Goal: Transaction & Acquisition: Purchase product/service

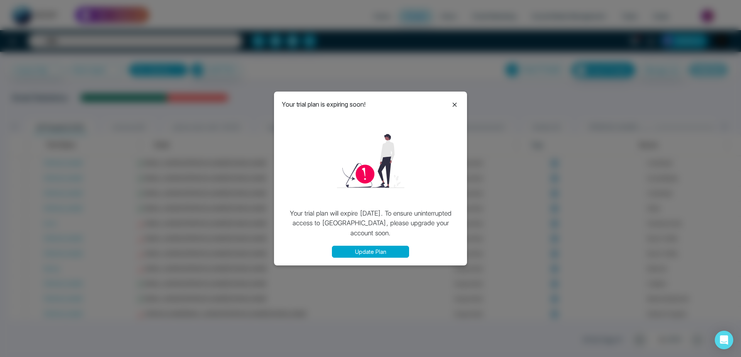
click at [378, 249] on button "Update Plan" at bounding box center [370, 252] width 77 height 12
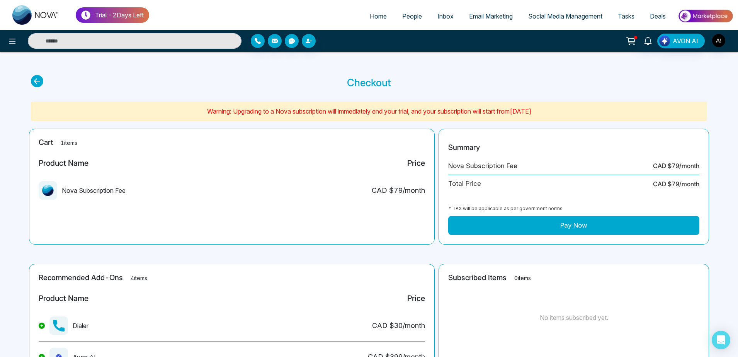
click at [539, 226] on button "Pay Now" at bounding box center [573, 225] width 251 height 19
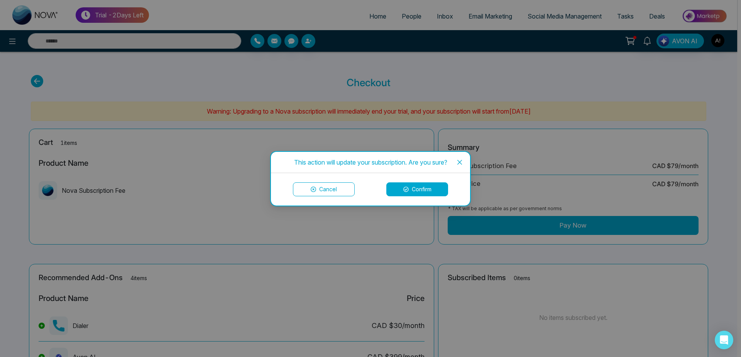
click at [461, 163] on icon "close" at bounding box center [460, 161] width 5 height 5
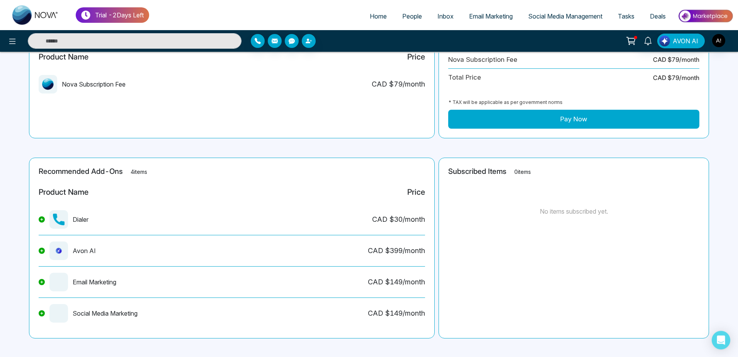
scroll to position [111, 0]
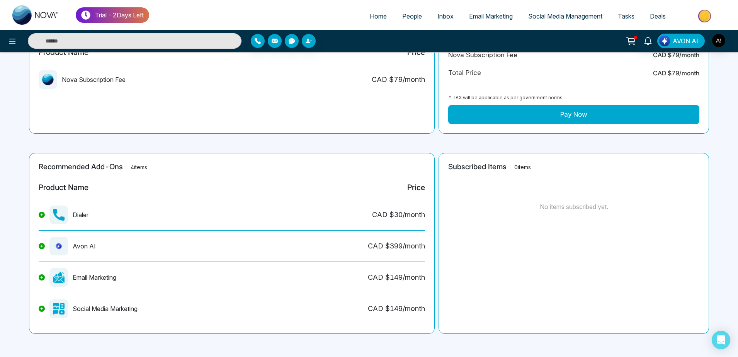
click at [39, 214] on button at bounding box center [42, 215] width 6 height 6
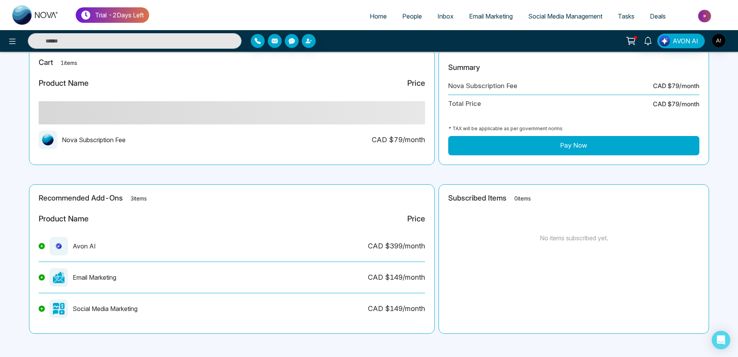
scroll to position [80, 0]
click at [42, 247] on icon at bounding box center [41, 245] width 3 height 3
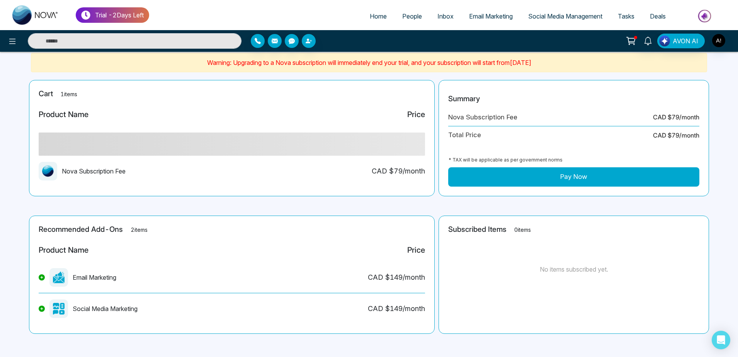
scroll to position [49, 0]
click at [41, 276] on icon at bounding box center [41, 277] width 3 height 3
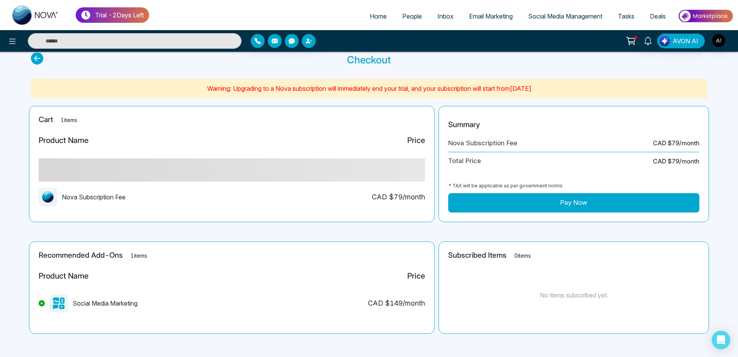
scroll to position [23, 0]
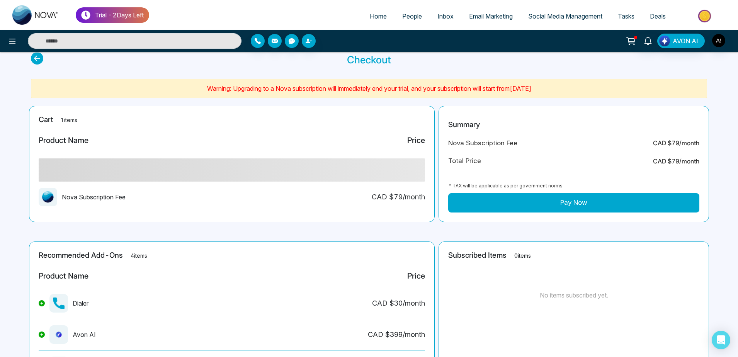
click at [42, 302] on main "Checkout Warning: Upgrading to a Nova subscription will immediately end your tr…" at bounding box center [369, 237] width 738 height 416
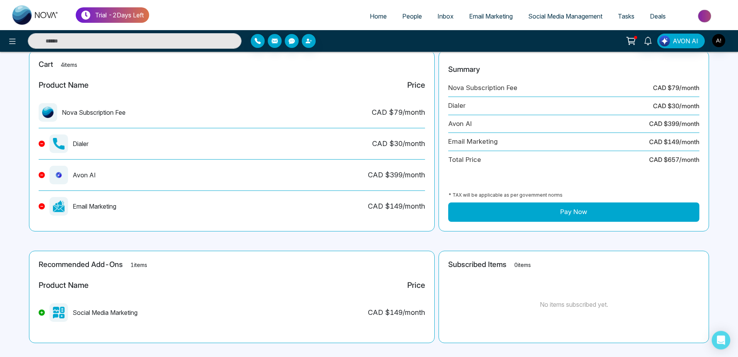
scroll to position [87, 0]
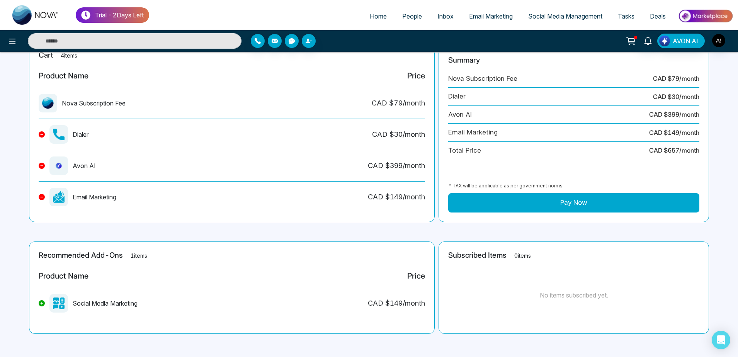
click at [42, 305] on button at bounding box center [42, 303] width 6 height 6
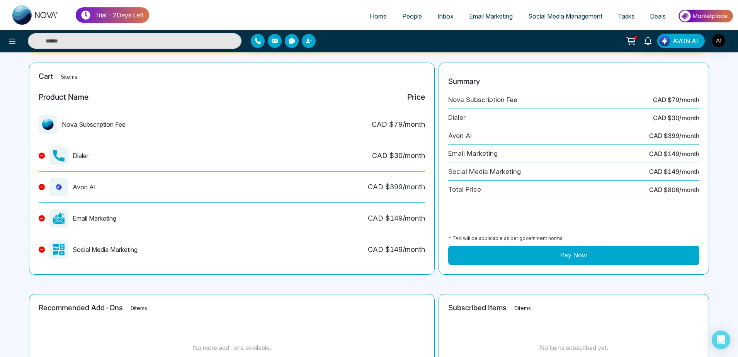
scroll to position [61, 0]
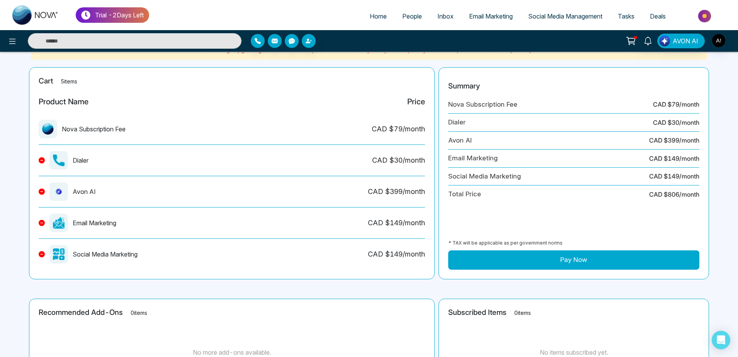
click at [559, 261] on button "Pay Now" at bounding box center [573, 259] width 251 height 19
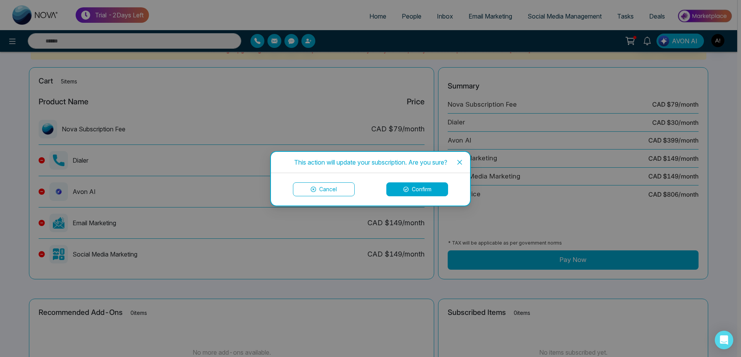
click at [424, 195] on button "Confirm" at bounding box center [418, 189] width 62 height 14
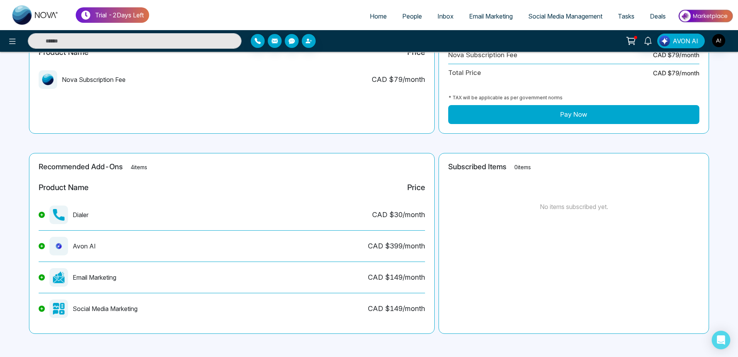
scroll to position [0, 0]
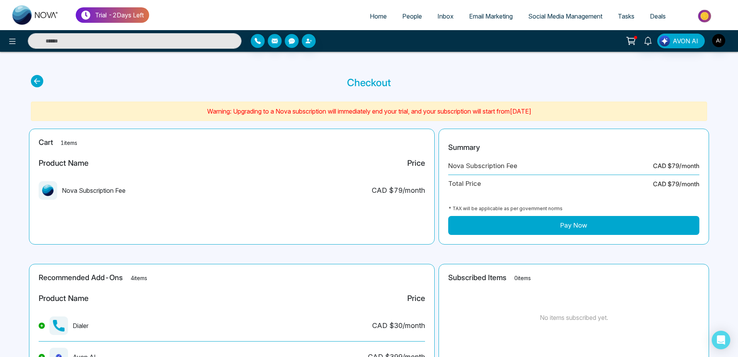
click at [528, 225] on button "Pay Now" at bounding box center [573, 225] width 251 height 19
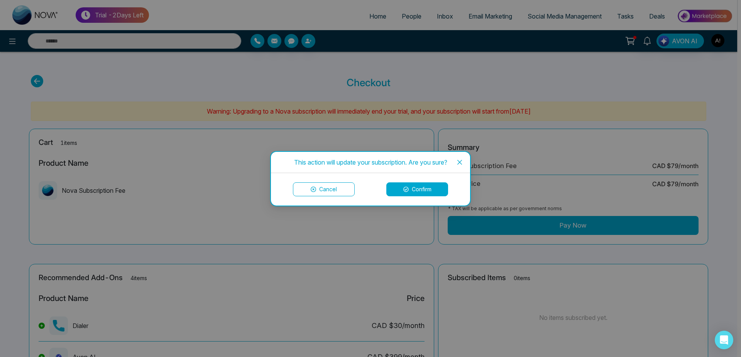
click at [312, 192] on button "Cancel" at bounding box center [324, 189] width 62 height 14
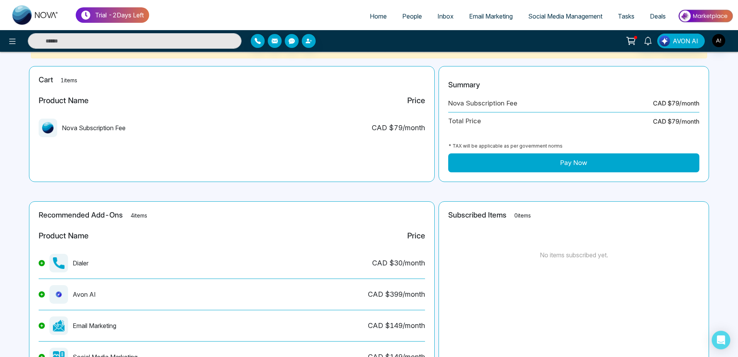
scroll to position [67, 0]
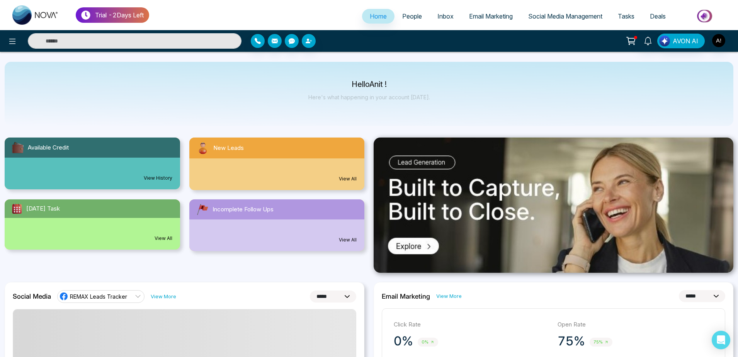
select select "*"
click at [629, 42] on icon at bounding box center [630, 41] width 11 height 11
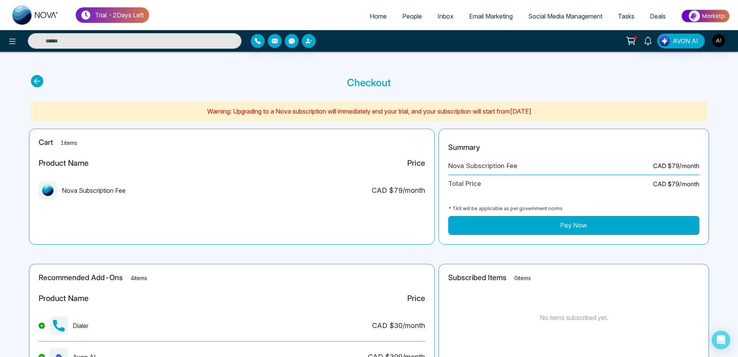
click at [36, 78] on icon at bounding box center [37, 81] width 12 height 12
select select "*"
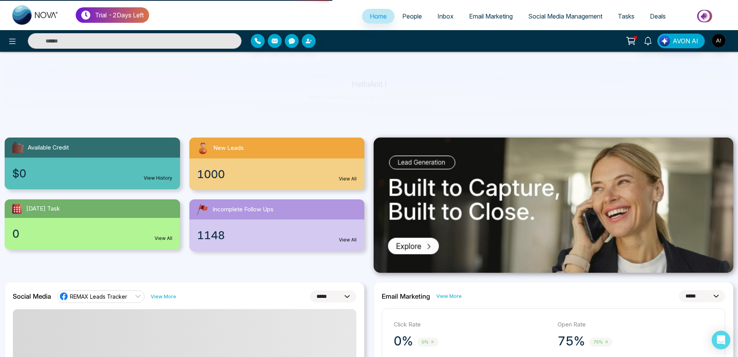
select select "*"
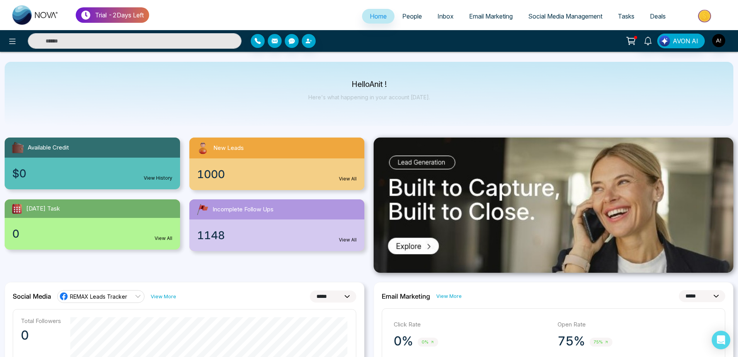
click at [635, 38] on div at bounding box center [635, 37] width 3 height 3
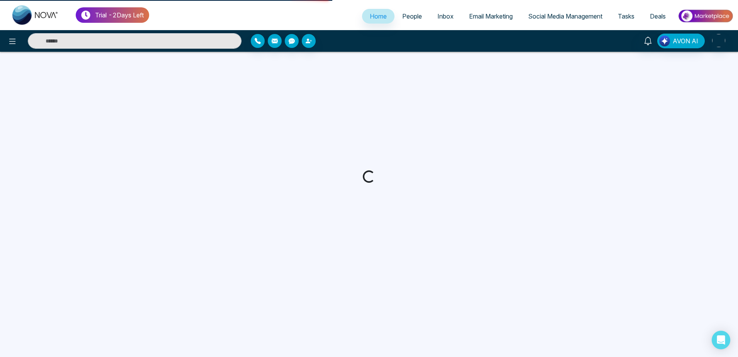
select select "*"
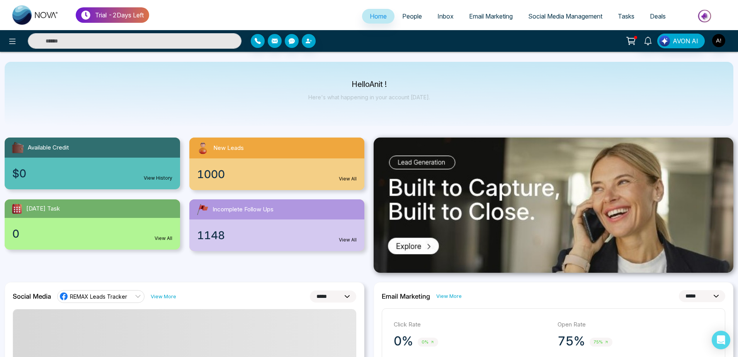
select select "*"
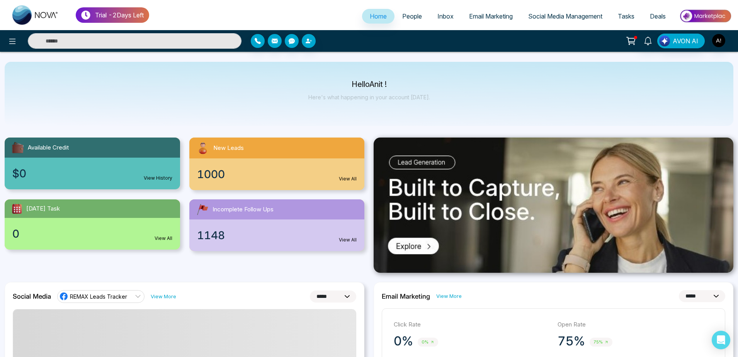
select select "*"
click at [639, 36] on link at bounding box center [647, 41] width 19 height 14
click at [629, 39] on icon at bounding box center [630, 40] width 8 height 6
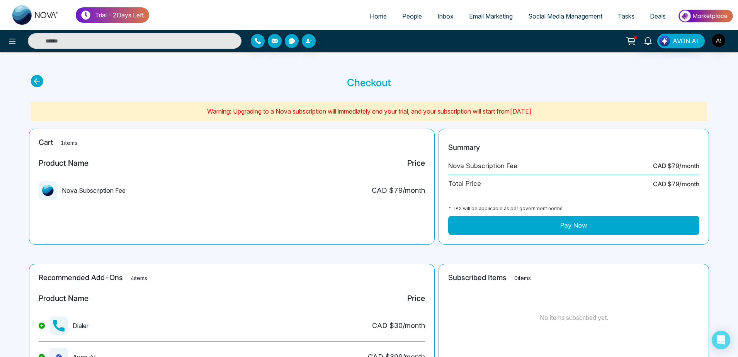
click at [33, 81] on icon at bounding box center [37, 81] width 12 height 12
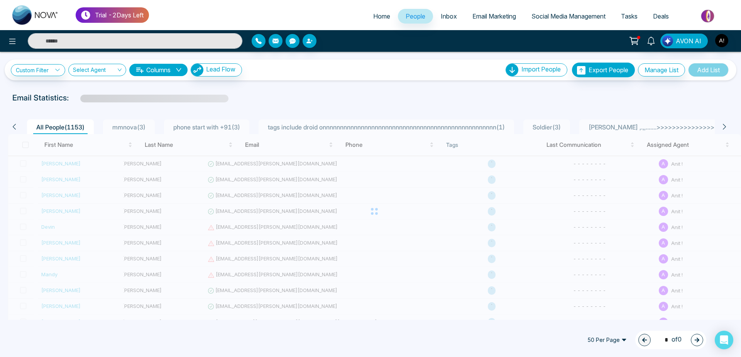
click at [373, 16] on span "Home" at bounding box center [381, 16] width 17 height 8
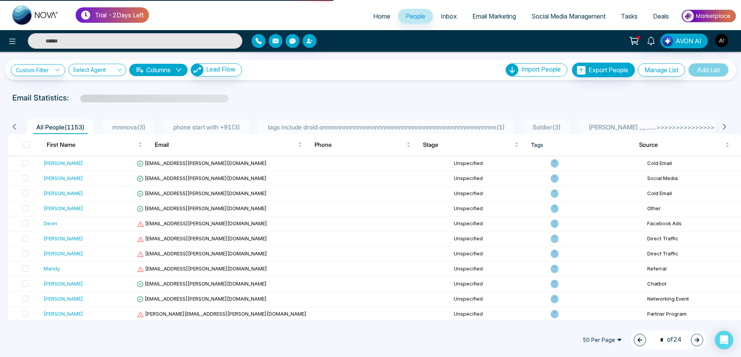
select select "*"
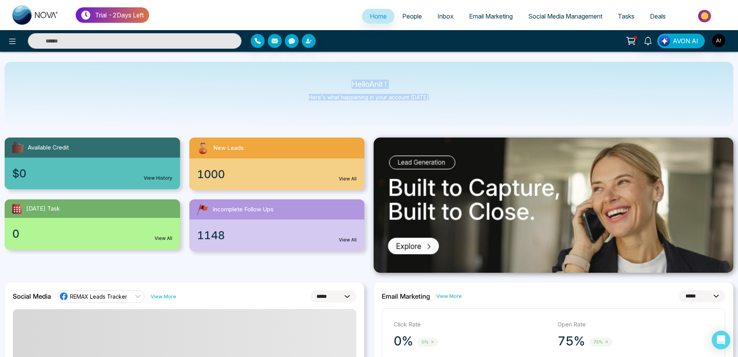
drag, startPoint x: 344, startPoint y: 86, endPoint x: 471, endPoint y: 108, distance: 129.2
click at [471, 108] on div "Hello Anit ! Here's what happening in your account today." at bounding box center [369, 94] width 728 height 64
drag, startPoint x: 344, startPoint y: 77, endPoint x: 483, endPoint y: 95, distance: 140.2
click at [483, 95] on div "Hello Anit ! Here's what happening in your account today." at bounding box center [369, 94] width 728 height 64
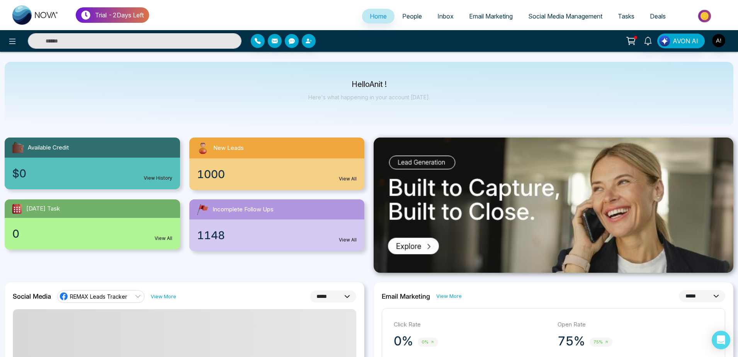
click at [483, 95] on div "Hello Anit ! Here's what happening in your account today." at bounding box center [369, 94] width 728 height 64
click at [150, 176] on link "View History" at bounding box center [158, 178] width 29 height 7
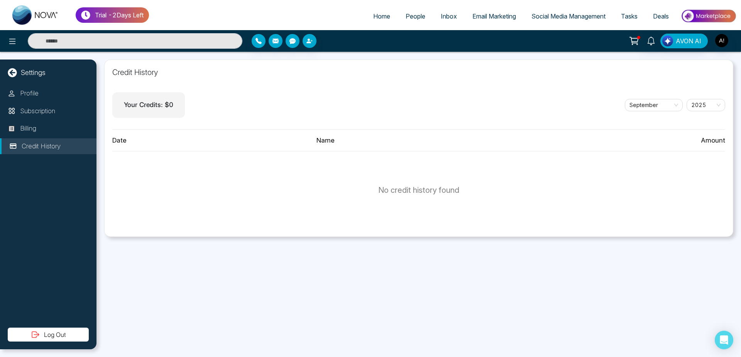
click at [378, 12] on link "Home" at bounding box center [382, 16] width 32 height 15
select select "*"
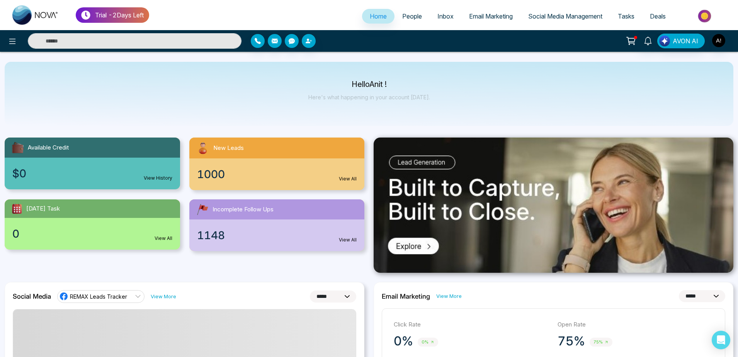
click at [133, 45] on input "text" at bounding box center [135, 40] width 214 height 15
drag, startPoint x: 133, startPoint y: 45, endPoint x: 93, endPoint y: 40, distance: 40.5
click at [93, 40] on input "text" at bounding box center [135, 40] width 214 height 15
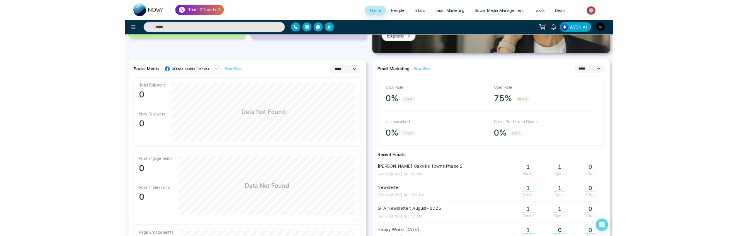
scroll to position [192, 0]
